Goal: Task Accomplishment & Management: Manage account settings

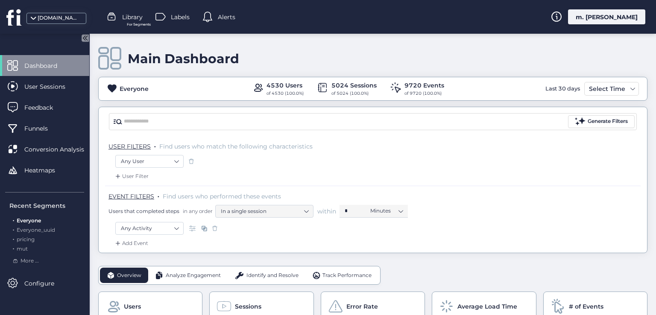
scroll to position [171, 0]
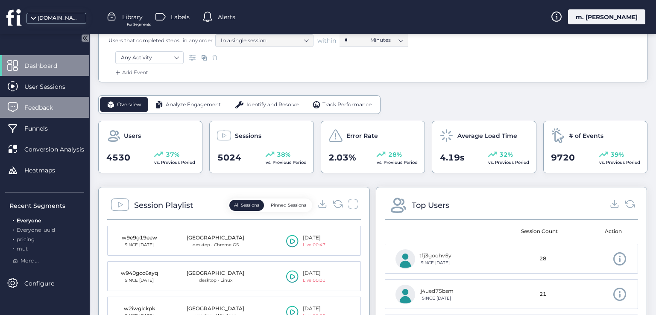
click at [53, 102] on div "Feedback" at bounding box center [44, 107] width 89 height 21
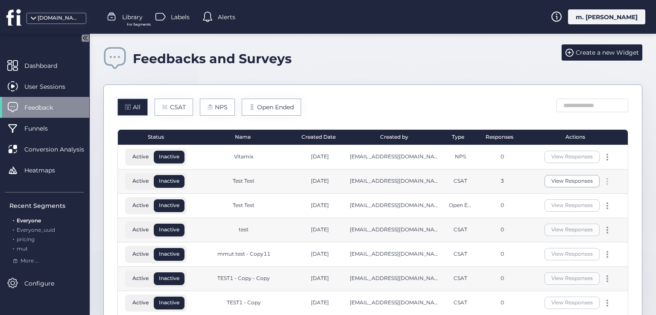
click at [607, 181] on span at bounding box center [608, 182] width 2 height 2
click at [552, 165] on div "Edit" at bounding box center [558, 166] width 41 height 9
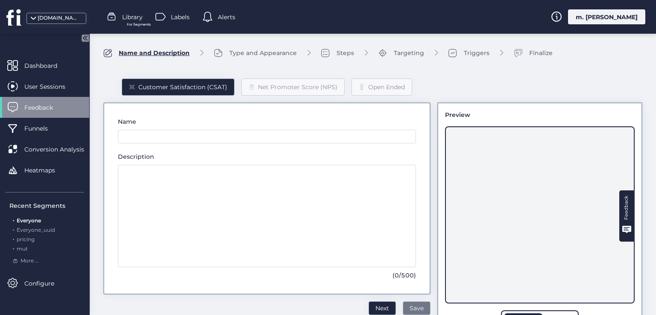
type input "*********"
type textarea "**********"
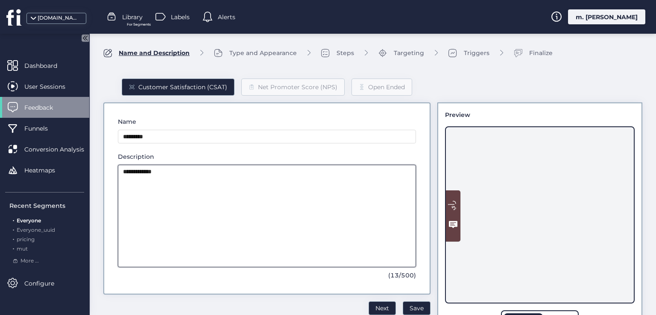
click at [178, 174] on textarea "**********" at bounding box center [267, 216] width 298 height 103
drag, startPoint x: 166, startPoint y: 179, endPoint x: 111, endPoint y: 179, distance: 55.1
click at [111, 179] on div "**********" at bounding box center [266, 199] width 327 height 192
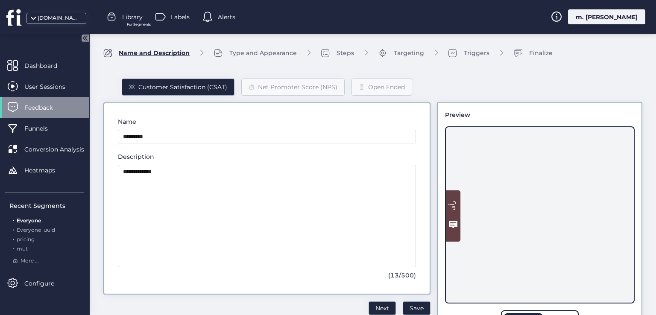
click at [58, 106] on span "Feedback" at bounding box center [44, 107] width 41 height 9
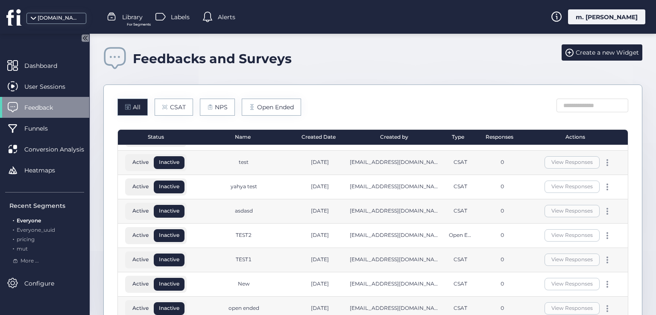
scroll to position [214, 0]
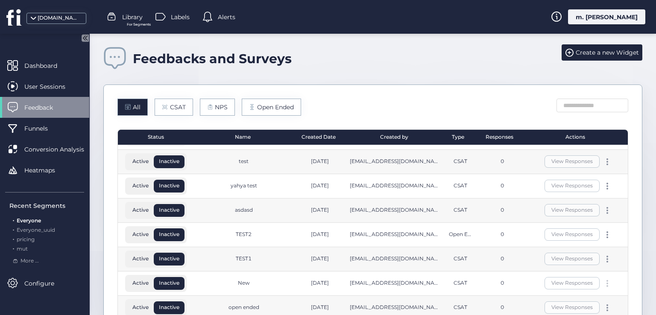
click at [603, 281] on div at bounding box center [607, 283] width 9 height 7
click at [555, 267] on div "Edit" at bounding box center [558, 267] width 41 height 9
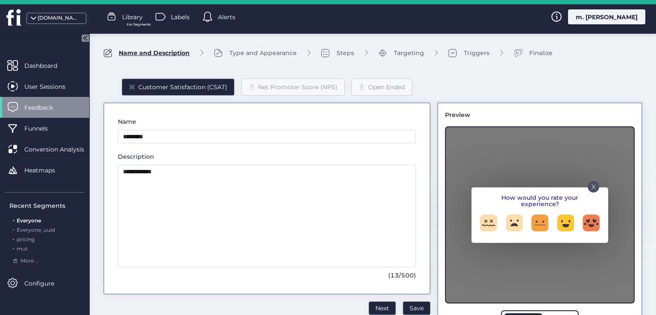
type input "***"
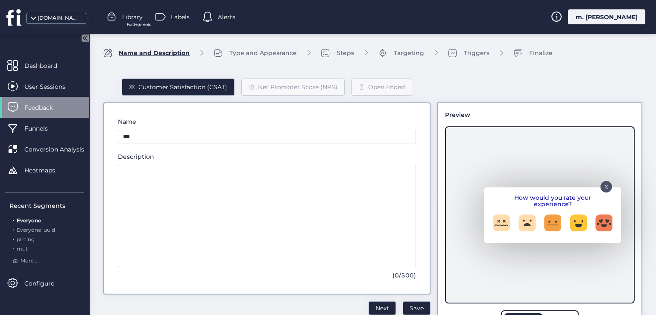
click at [605, 186] on p "X" at bounding box center [607, 184] width 4 height 4
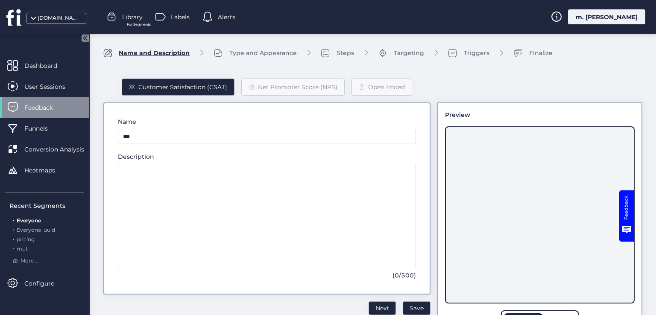
click at [62, 110] on span "Feedback" at bounding box center [44, 107] width 41 height 9
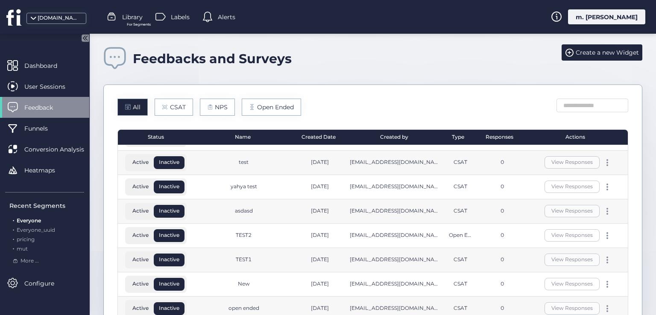
scroll to position [214, 0]
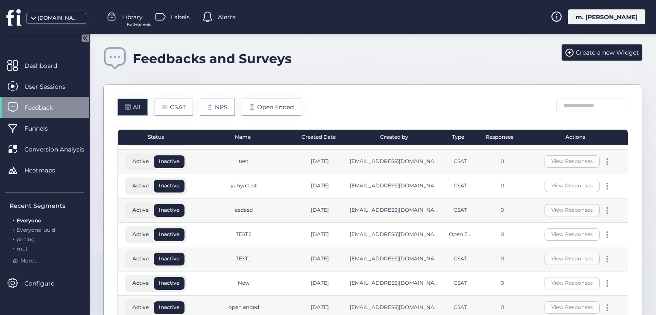
click at [606, 303] on div "View Responses" at bounding box center [578, 308] width 92 height 12
click at [603, 306] on div at bounding box center [607, 308] width 9 height 7
click at [589, 262] on div "Edit" at bounding box center [596, 259] width 41 height 9
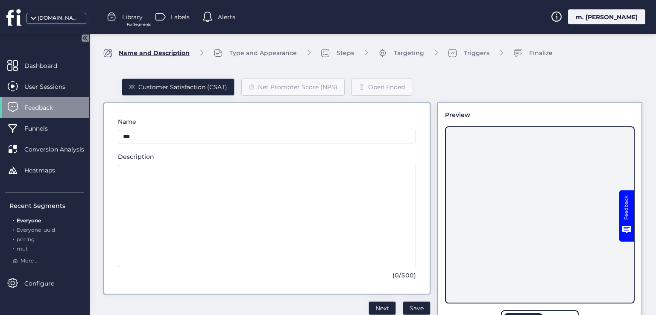
type input "**********"
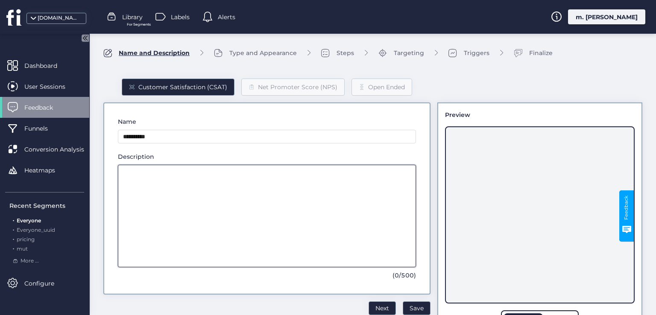
click at [159, 168] on textarea at bounding box center [267, 216] width 298 height 103
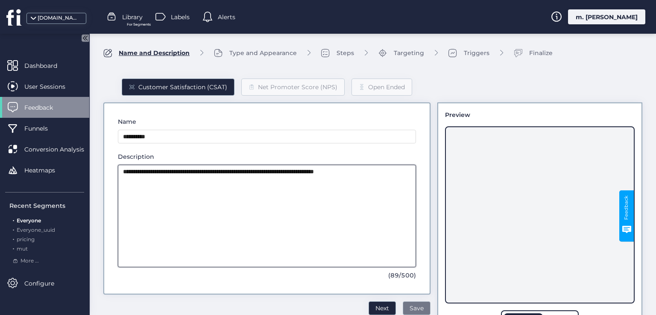
type textarea "**********"
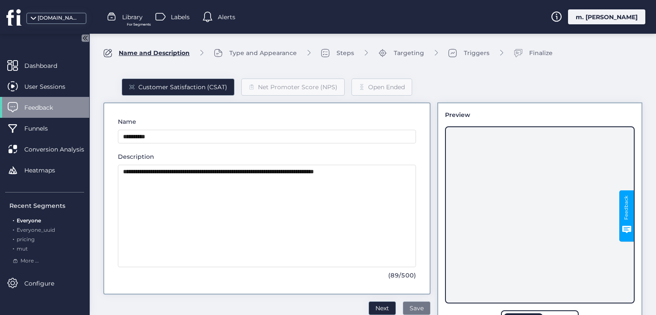
click at [412, 304] on span "Save" at bounding box center [417, 308] width 14 height 9
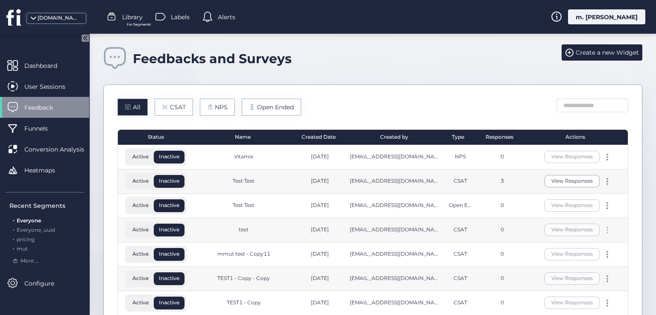
click at [607, 232] on span at bounding box center [608, 233] width 2 height 2
click at [542, 215] on div "Edit" at bounding box center [558, 215] width 41 height 9
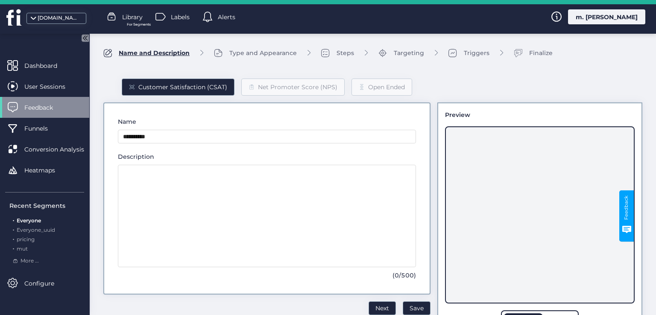
type input "****"
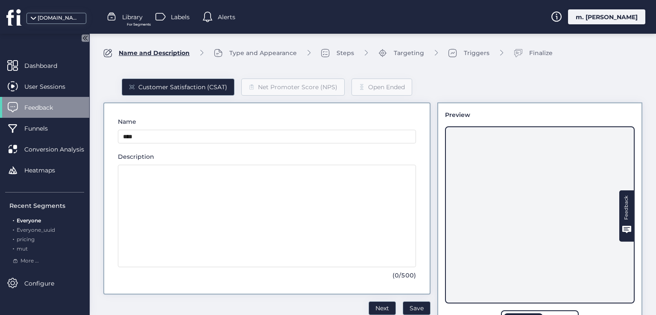
click at [59, 103] on span "Feedback" at bounding box center [44, 107] width 41 height 9
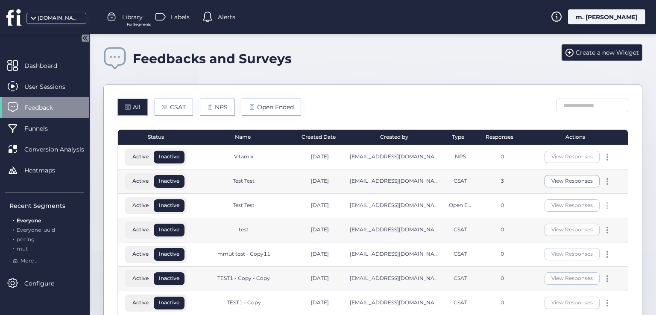
click at [603, 205] on div at bounding box center [607, 206] width 9 height 7
click at [552, 193] on div "Edit" at bounding box center [558, 191] width 41 height 9
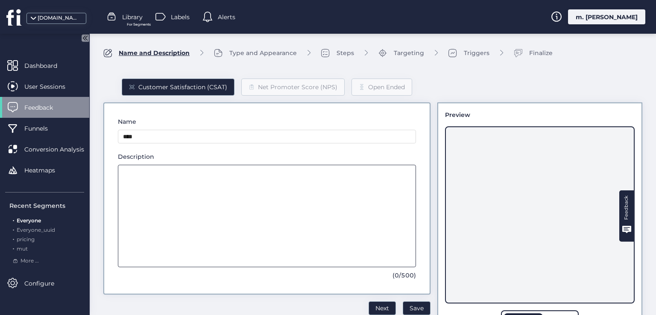
type input "*********"
type textarea "*********"
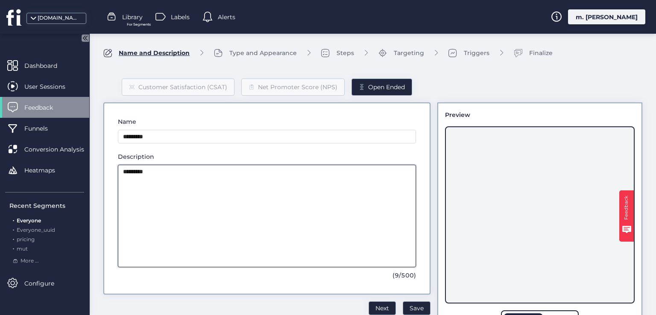
drag, startPoint x: 182, startPoint y: 179, endPoint x: 127, endPoint y: 175, distance: 54.9
click at [127, 175] on textarea "*********" at bounding box center [267, 216] width 298 height 103
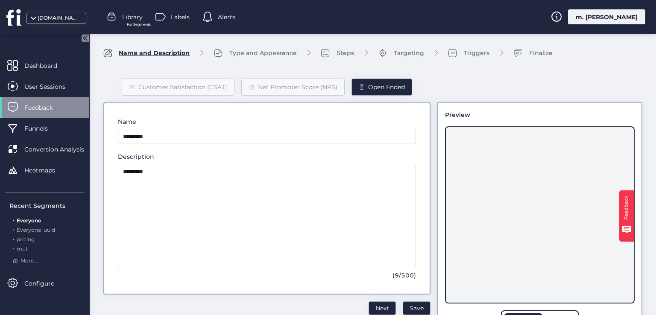
click at [51, 106] on span "Feedback" at bounding box center [44, 107] width 41 height 9
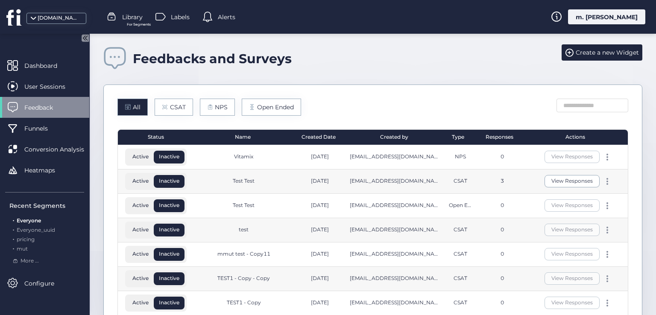
click at [593, 157] on div "View Responses" at bounding box center [578, 157] width 92 height 12
click at [603, 159] on div at bounding box center [607, 157] width 9 height 7
click at [545, 142] on div "Edit" at bounding box center [558, 142] width 41 height 9
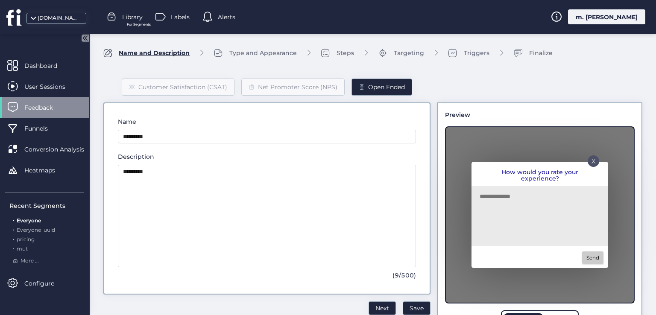
type input "*******"
type textarea "********"
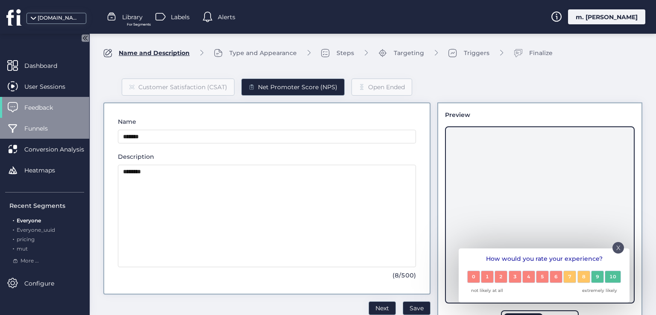
click at [28, 122] on div "Funnels" at bounding box center [44, 128] width 89 height 21
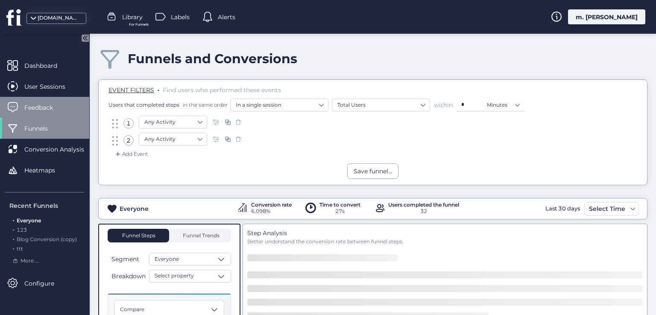
click at [36, 109] on span "Feedback" at bounding box center [44, 107] width 41 height 9
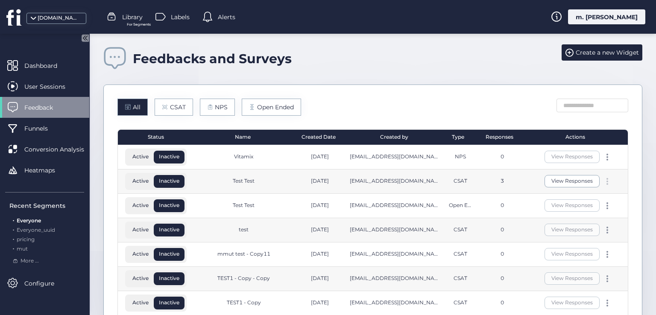
click at [603, 178] on div at bounding box center [607, 181] width 9 height 7
click at [549, 166] on div "Edit" at bounding box center [558, 166] width 41 height 9
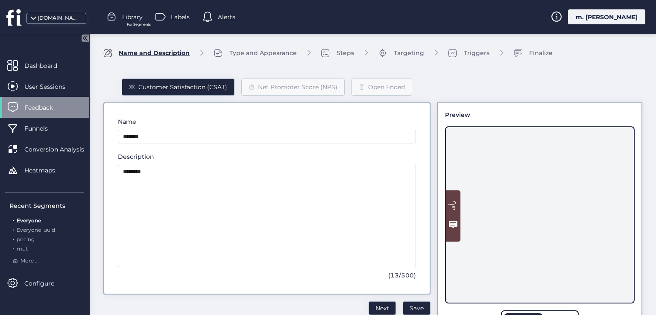
click at [37, 106] on span "Feedback" at bounding box center [44, 107] width 41 height 9
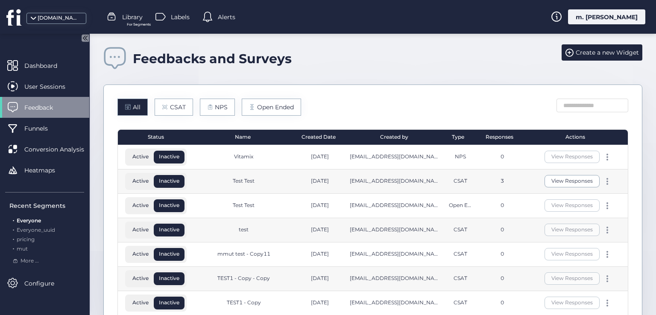
scroll to position [214, 0]
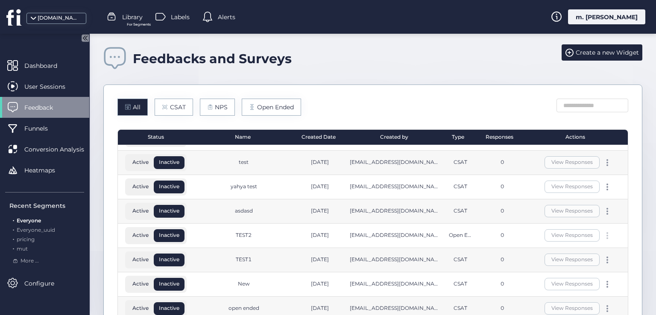
click at [603, 235] on div at bounding box center [607, 235] width 9 height 7
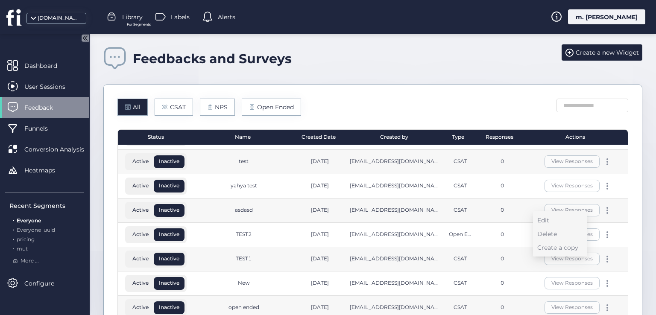
click at [529, 247] on div "View Responses" at bounding box center [578, 259] width 99 height 24
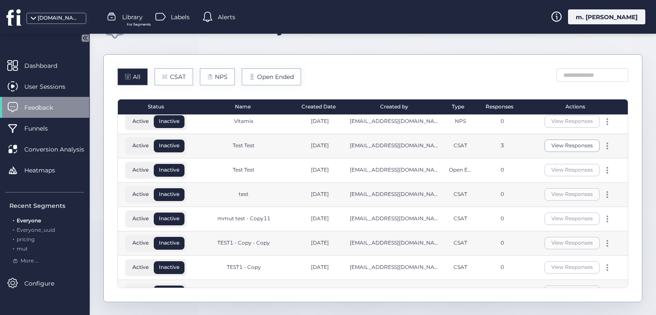
scroll to position [0, 0]
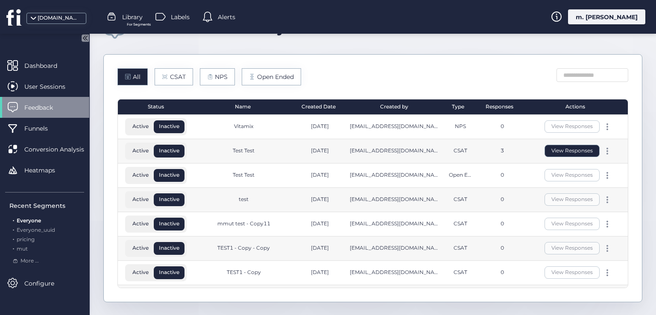
click at [550, 150] on button "View Responses" at bounding box center [572, 151] width 55 height 12
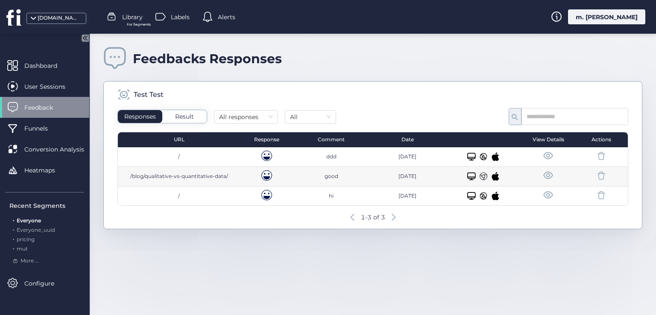
click at [546, 175] on span at bounding box center [548, 175] width 11 height 11
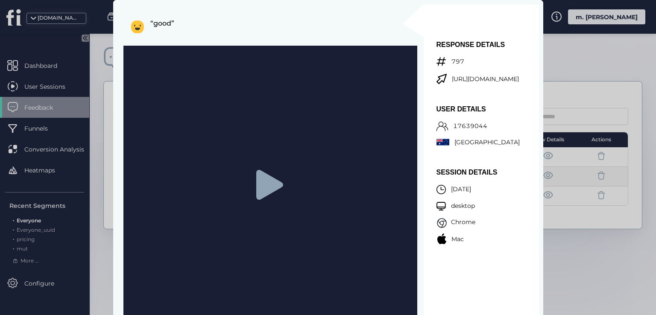
click at [579, 59] on div at bounding box center [328, 157] width 656 height 315
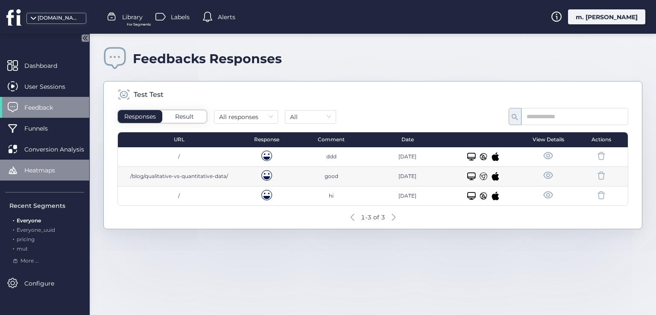
click at [66, 172] on span "Heatmaps" at bounding box center [46, 170] width 44 height 9
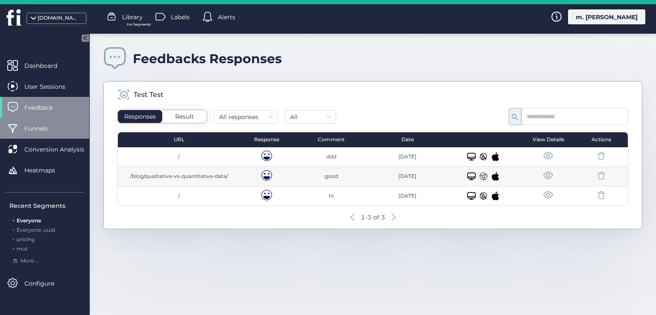
click at [52, 133] on span "Funnels" at bounding box center [42, 128] width 36 height 9
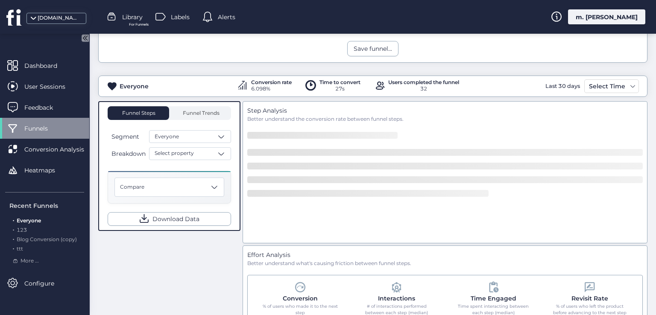
scroll to position [128, 0]
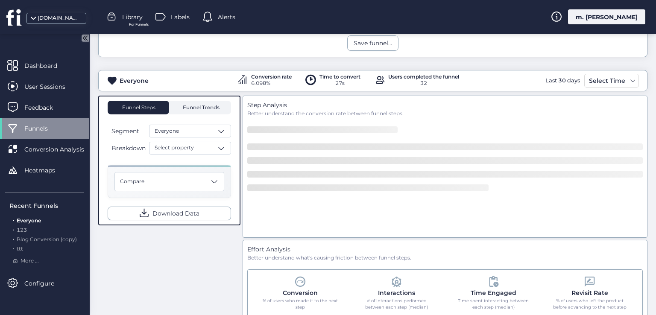
click at [217, 111] on span "Funnel Trends" at bounding box center [200, 108] width 39 height 14
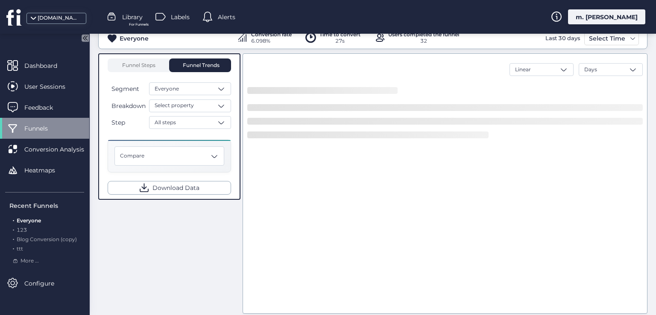
scroll to position [171, 0]
click at [137, 63] on span "Funnel Steps" at bounding box center [138, 64] width 34 height 5
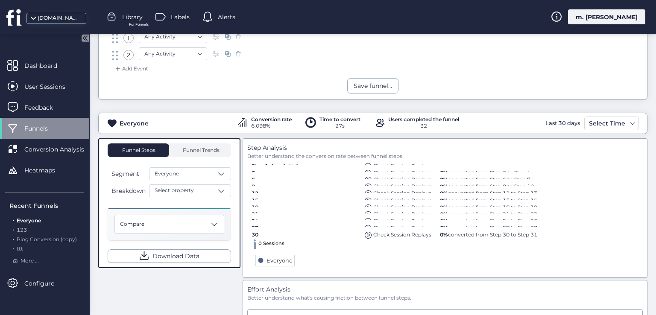
scroll to position [85, 0]
click at [214, 149] on span "Funnel Trends" at bounding box center [200, 150] width 39 height 5
click at [199, 151] on span "Funnel Trends" at bounding box center [200, 150] width 39 height 5
click at [187, 152] on span "Funnel Trends" at bounding box center [200, 150] width 39 height 5
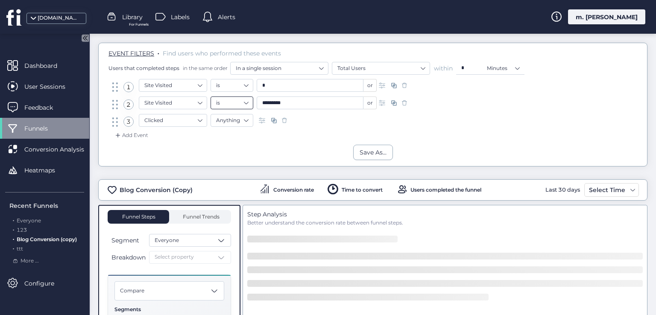
scroll to position [128, 0]
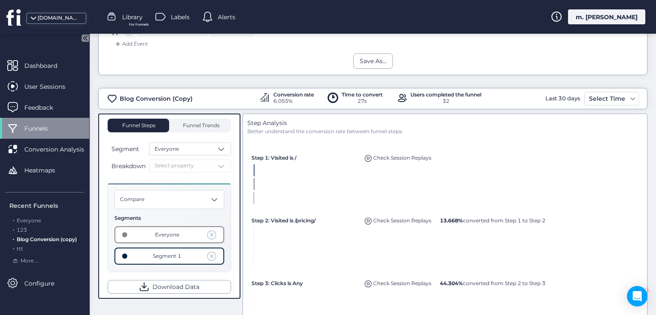
click at [188, 132] on div "Funnel Steps Funnel Trends Segment Everyone Breakdown Select property Compare S…" at bounding box center [169, 206] width 123 height 175
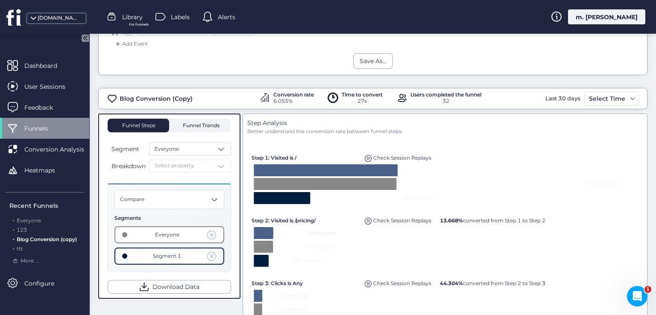
click at [188, 125] on span "Funnel Trends" at bounding box center [200, 125] width 39 height 5
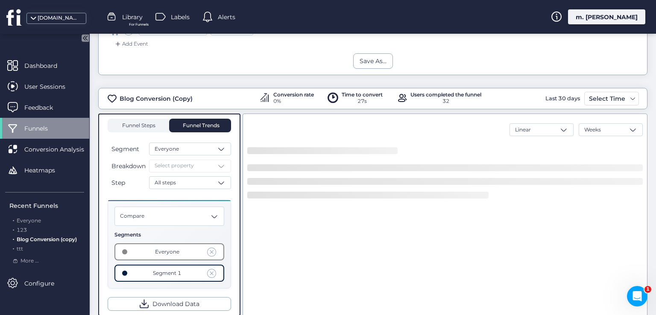
click at [145, 125] on span "Funnel Steps" at bounding box center [138, 125] width 34 height 5
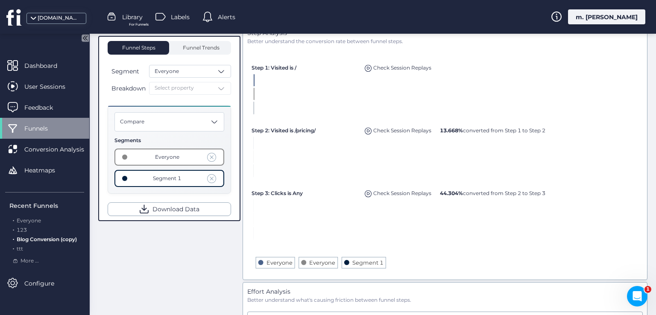
scroll to position [171, 0]
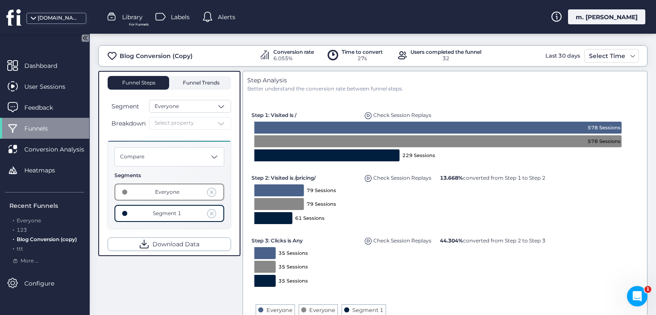
click at [188, 80] on span "Funnel Trends" at bounding box center [200, 82] width 39 height 5
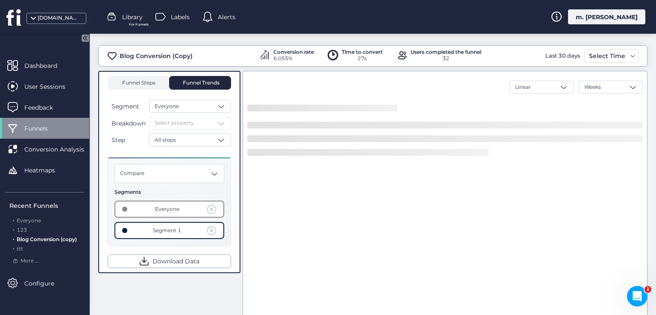
click at [153, 82] on span "Funnel Steps" at bounding box center [138, 82] width 34 height 5
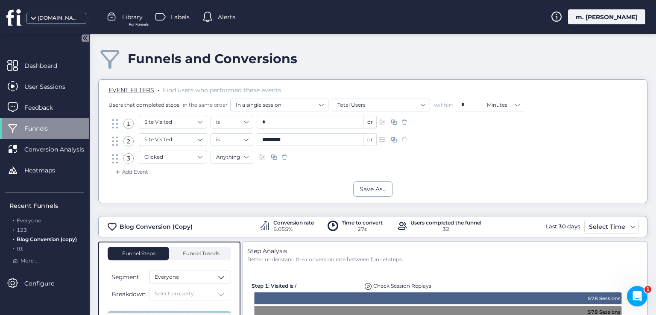
click at [41, 124] on span "Funnels" at bounding box center [42, 128] width 36 height 9
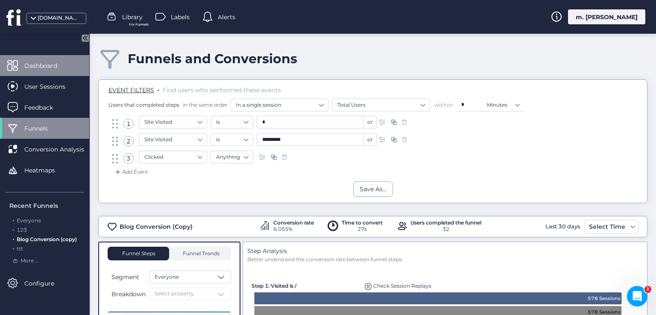
click at [50, 58] on div "Dashboard" at bounding box center [44, 65] width 89 height 21
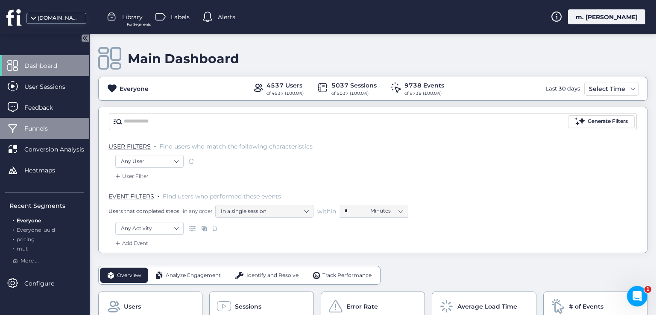
click at [58, 124] on span "Funnels" at bounding box center [42, 128] width 36 height 9
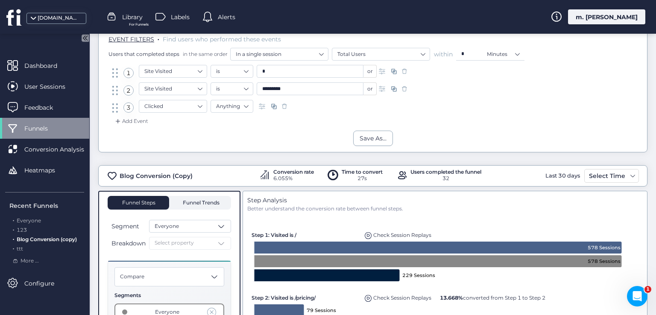
scroll to position [85, 0]
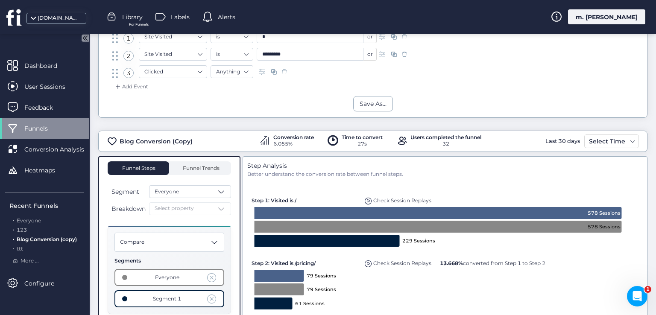
click at [197, 159] on div "Funnel Steps Funnel Trends Segment Everyone Breakdown Select property Compare S…" at bounding box center [169, 248] width 142 height 185
click at [199, 166] on span "Funnel Trends" at bounding box center [200, 168] width 39 height 5
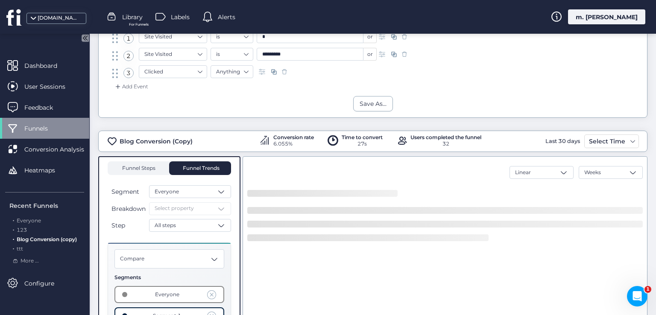
click at [150, 170] on span "Funnel Steps" at bounding box center [138, 169] width 34 height 14
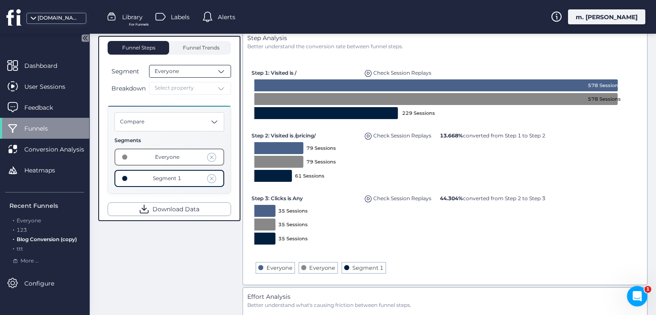
scroll to position [214, 0]
click at [36, 221] on span "Everyone" at bounding box center [29, 220] width 24 height 6
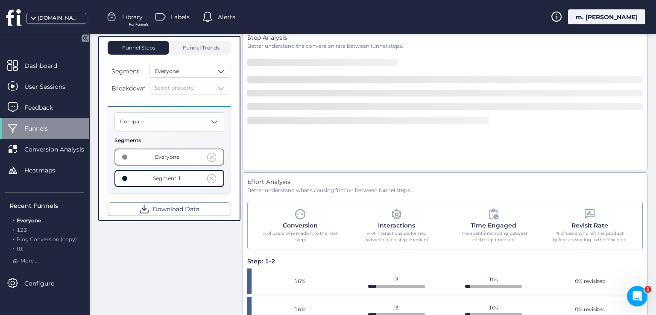
scroll to position [153, 0]
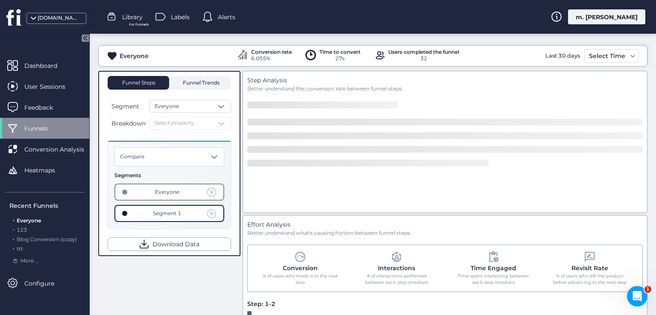
click at [181, 80] on span "Funnel Trends" at bounding box center [200, 82] width 39 height 5
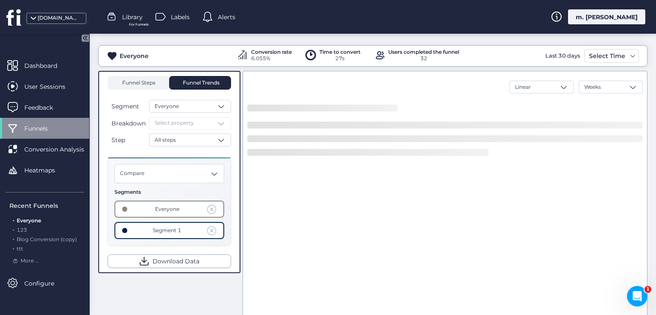
click at [145, 81] on span "Funnel Steps" at bounding box center [138, 82] width 34 height 5
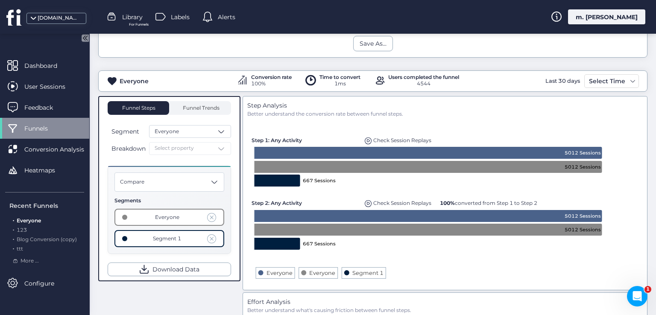
scroll to position [128, 0]
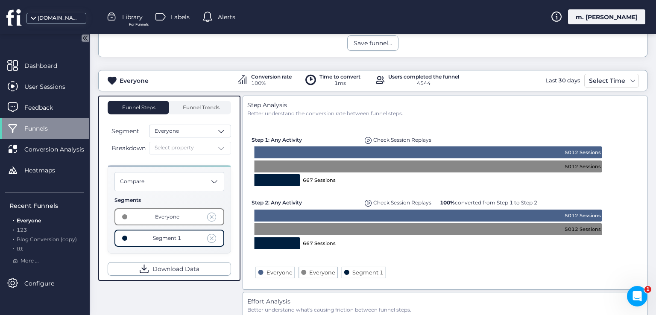
click at [212, 217] on span at bounding box center [211, 216] width 9 height 9
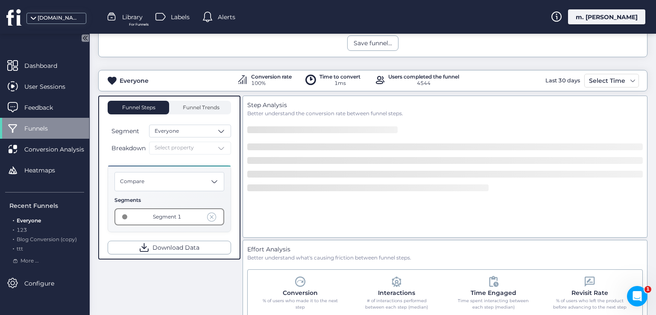
click at [611, 15] on div "m. [PERSON_NAME]" at bounding box center [606, 16] width 77 height 15
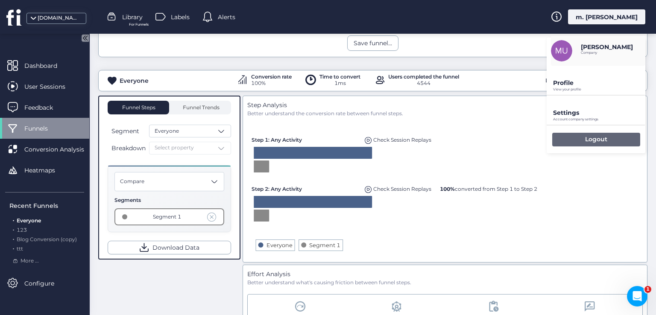
click at [580, 137] on div "Logout" at bounding box center [596, 140] width 88 height 14
